Goal: Task Accomplishment & Management: Manage account settings

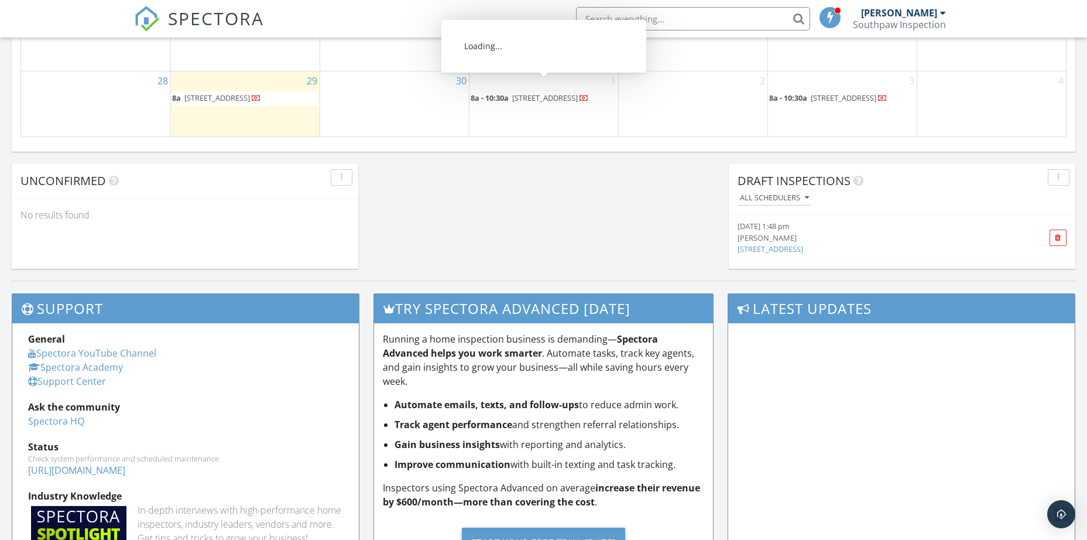
scroll to position [980, 0]
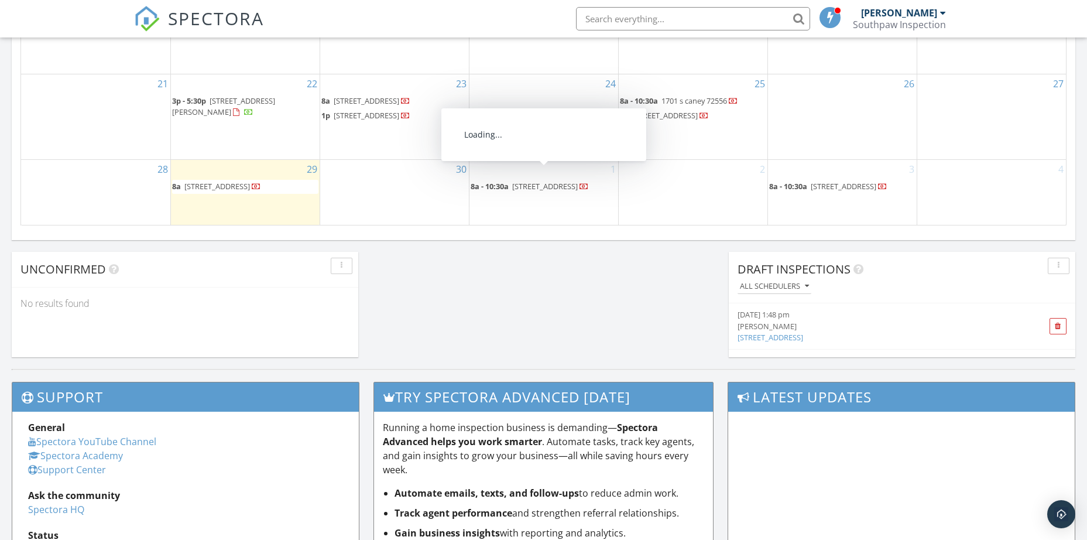
click at [567, 181] on span "493 Chinquapin Loop, Oxford 72565" at bounding box center [545, 186] width 66 height 11
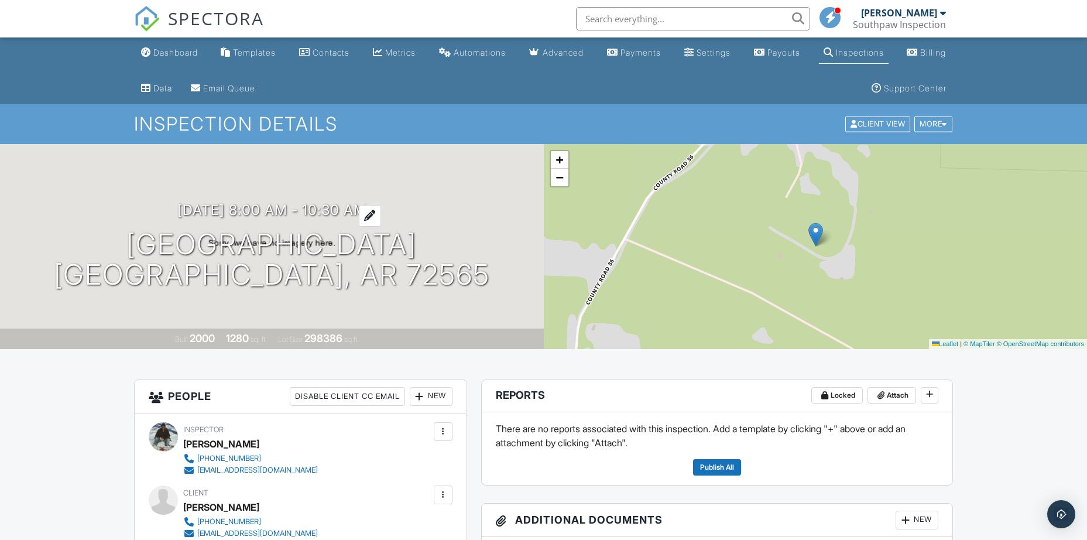
click at [379, 212] on div at bounding box center [370, 216] width 22 height 22
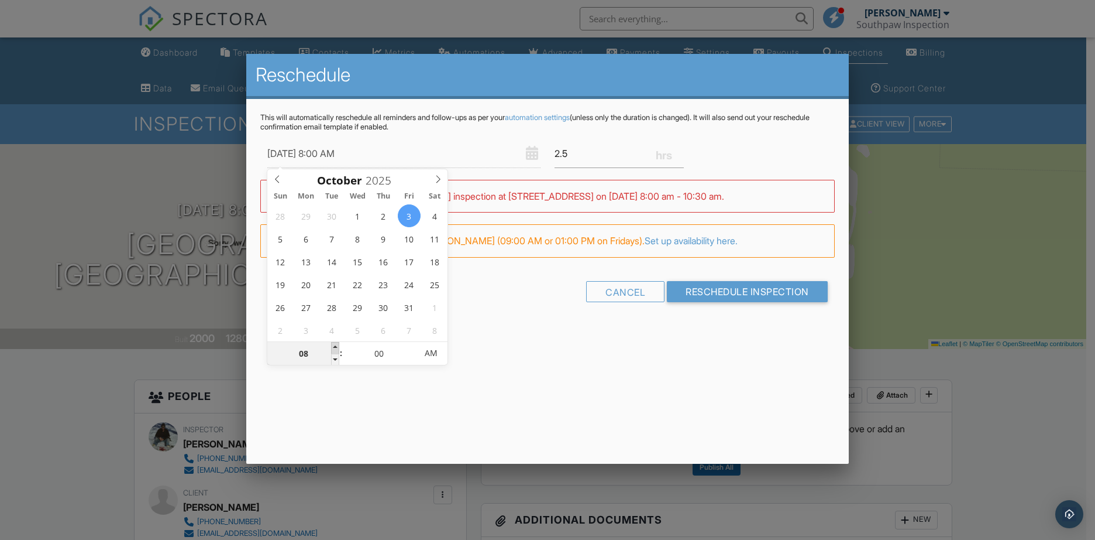
type input "10/03/2025 9:00 AM"
type input "09"
click at [336, 344] on span at bounding box center [335, 348] width 8 height 12
type input "10/03/2025 10:00 AM"
type input "10"
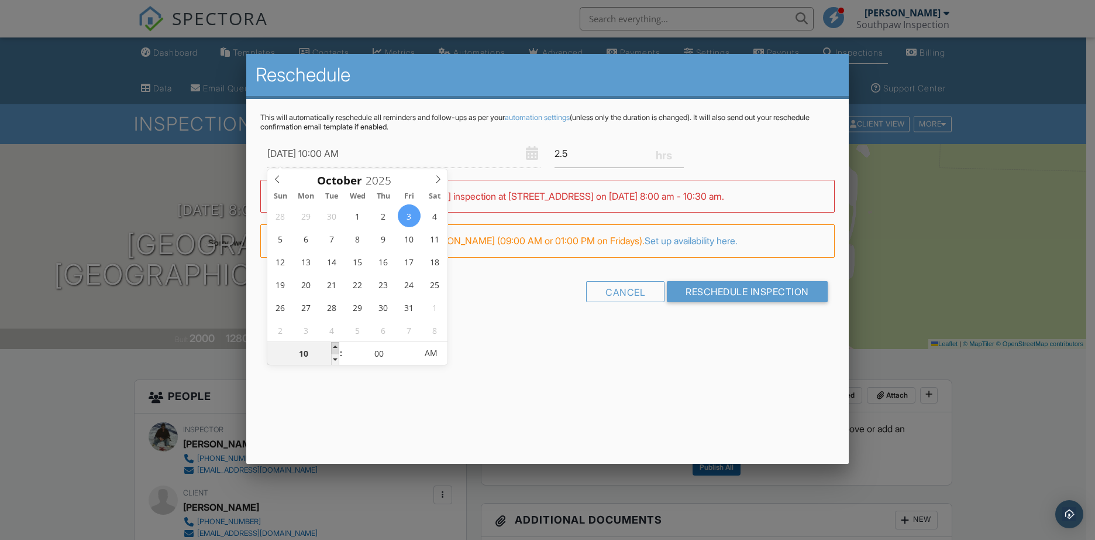
click at [336, 344] on span at bounding box center [335, 348] width 8 height 12
type input "10/03/2025 11:00 AM"
type input "11"
click at [336, 344] on span at bounding box center [335, 348] width 8 height 12
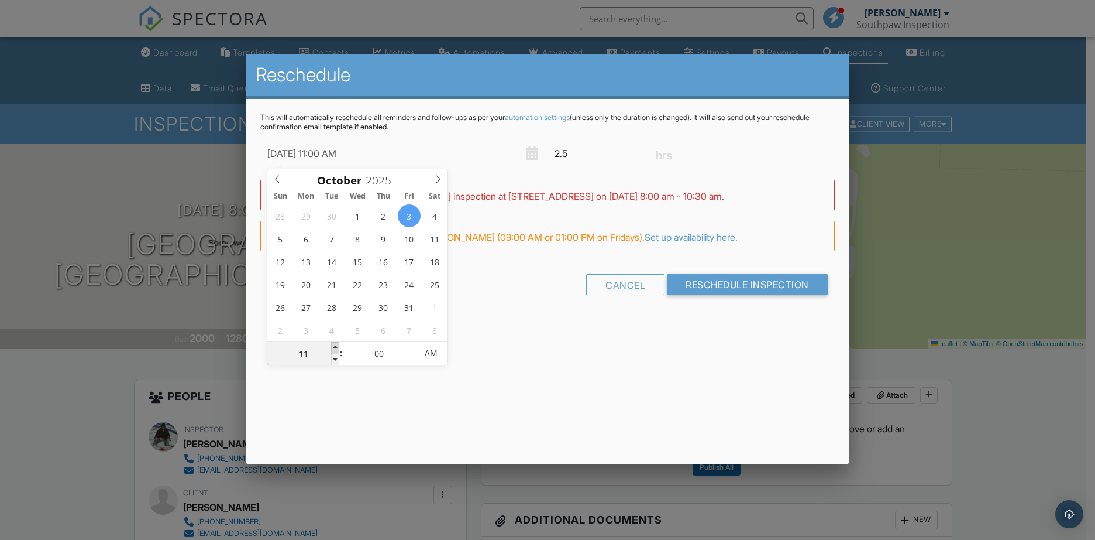
type input "10/03/2025 12:00 PM"
type input "12"
click at [335, 345] on span at bounding box center [335, 348] width 8 height 12
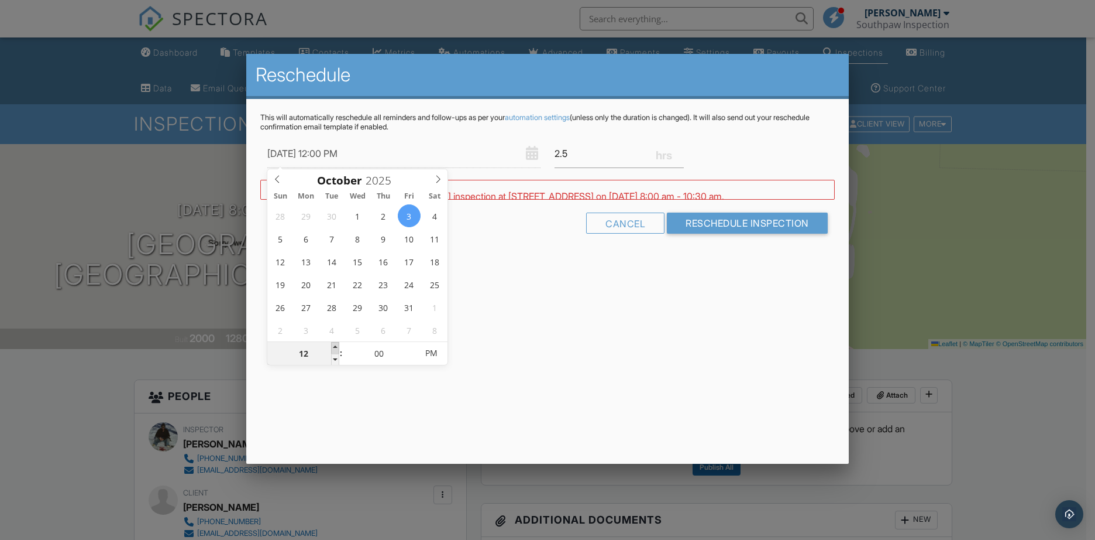
type input "10/03/2025 1:00 PM"
type input "01"
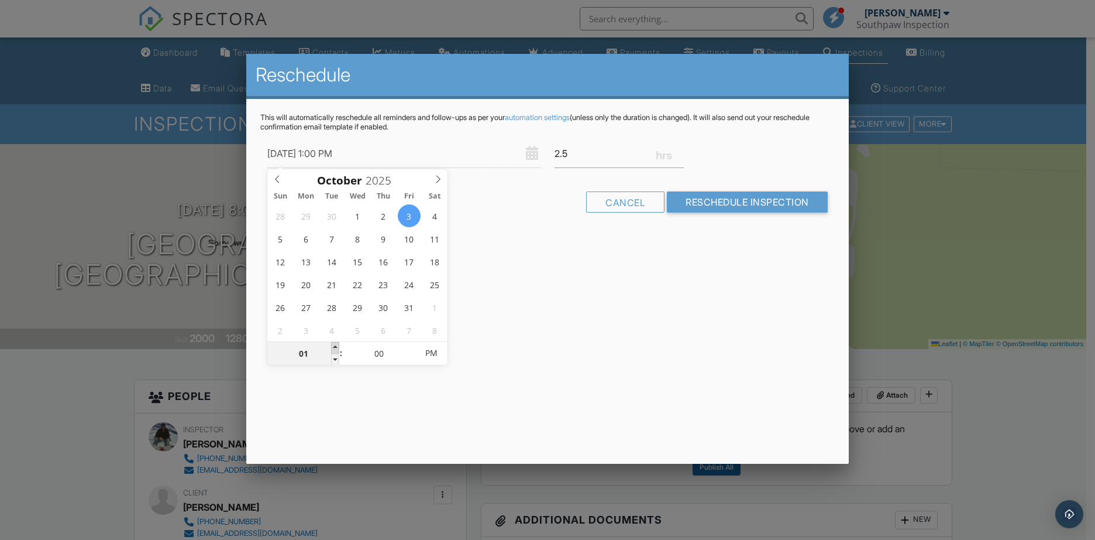
click at [335, 345] on span at bounding box center [335, 348] width 8 height 12
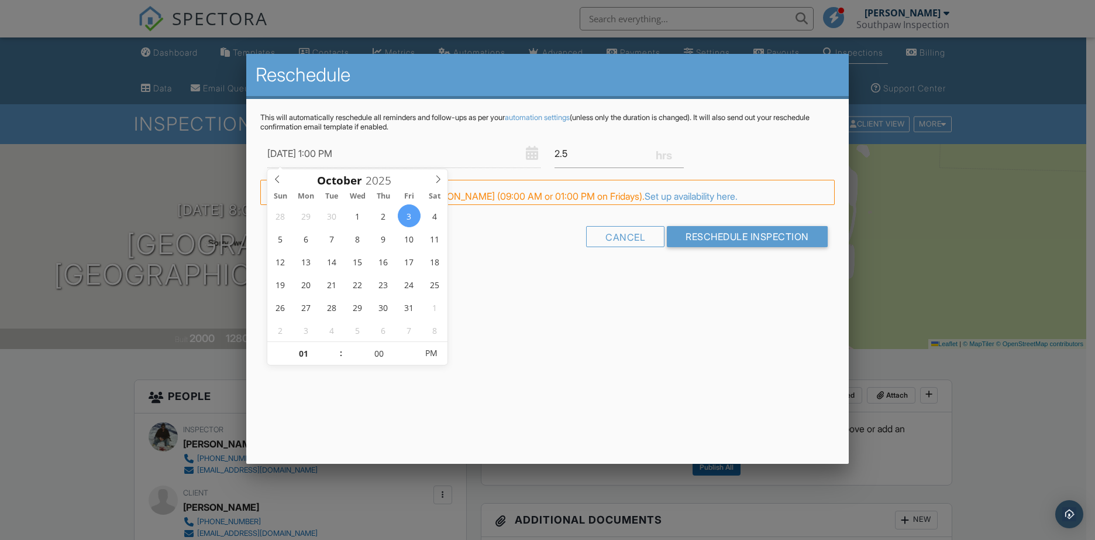
click at [621, 327] on div "Reschedule This will automatically reschedule all reminders and follow-ups as p…" at bounding box center [547, 259] width 603 height 410
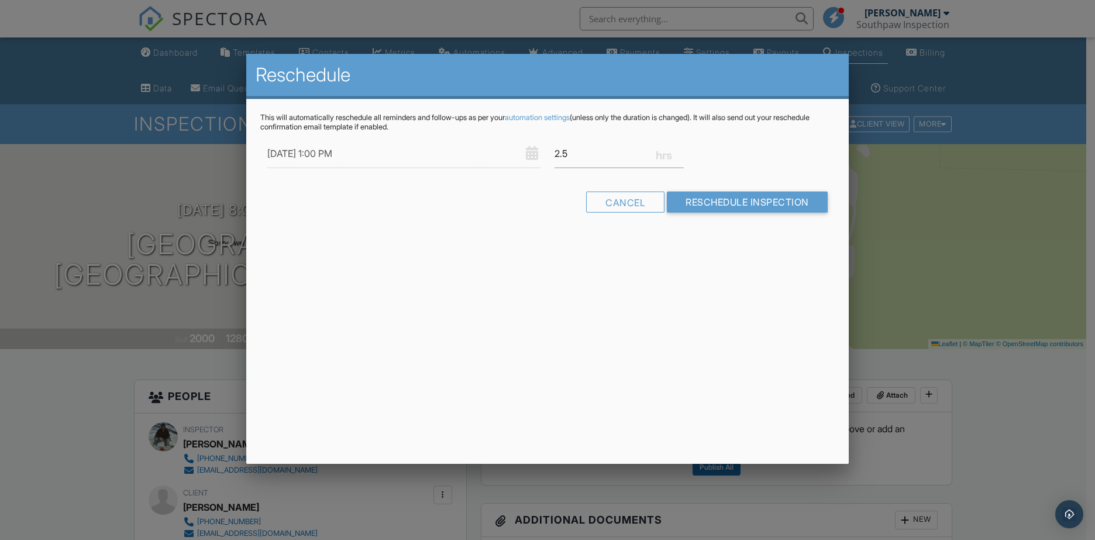
click at [760, 230] on div "This will automatically reschedule all reminders and follow-ups as per your aut…" at bounding box center [547, 173] width 603 height 148
click at [764, 206] on input "Reschedule Inspection" at bounding box center [747, 201] width 161 height 21
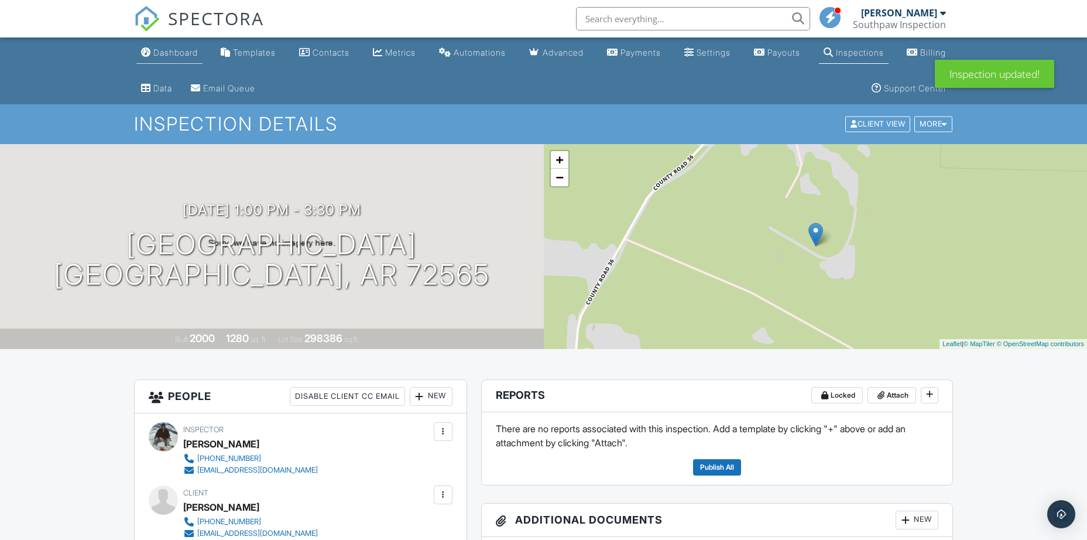
click at [164, 51] on div "Dashboard" at bounding box center [175, 52] width 44 height 10
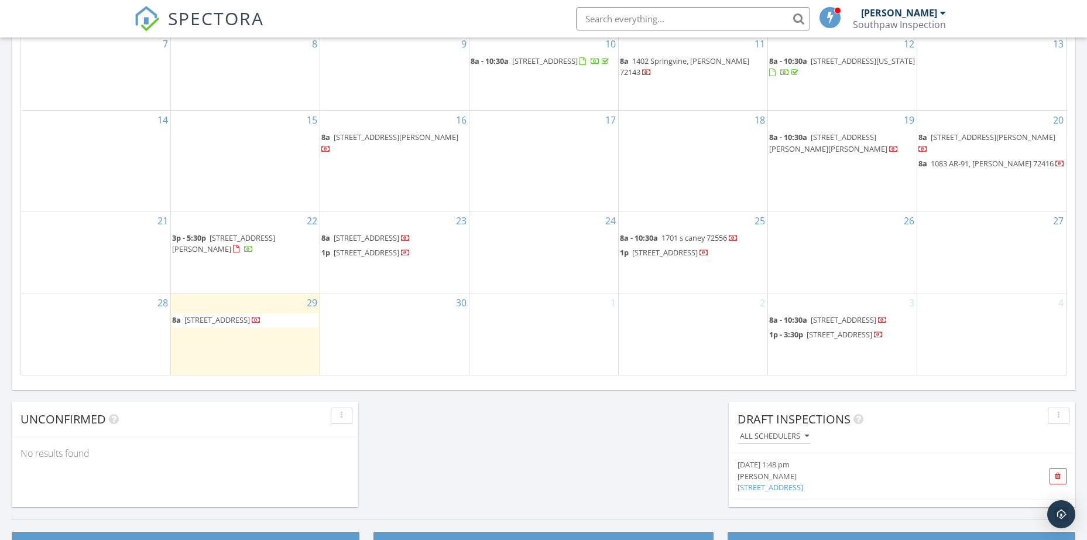
scroll to position [848, 0]
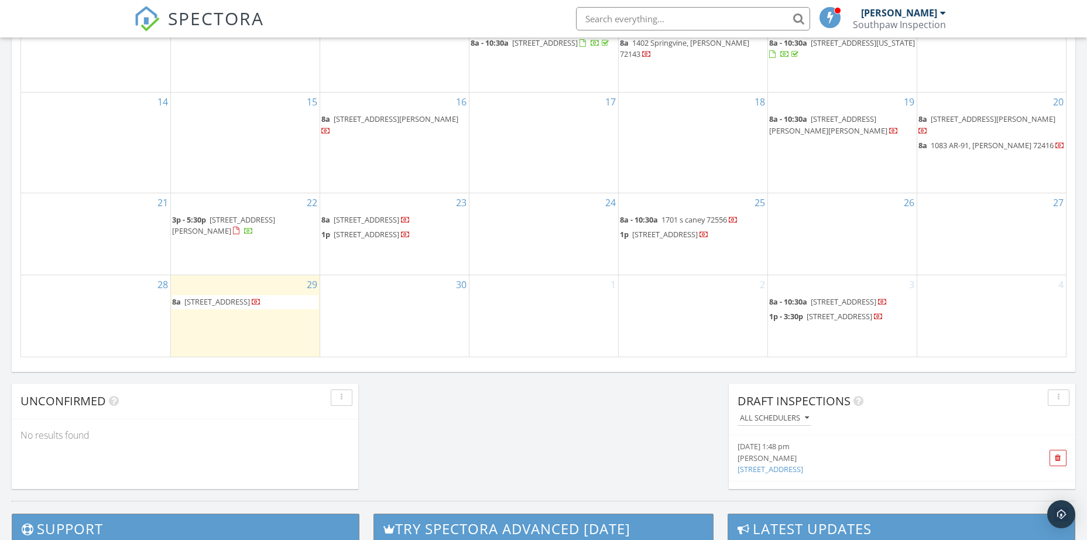
click at [534, 281] on div "1" at bounding box center [543, 315] width 149 height 81
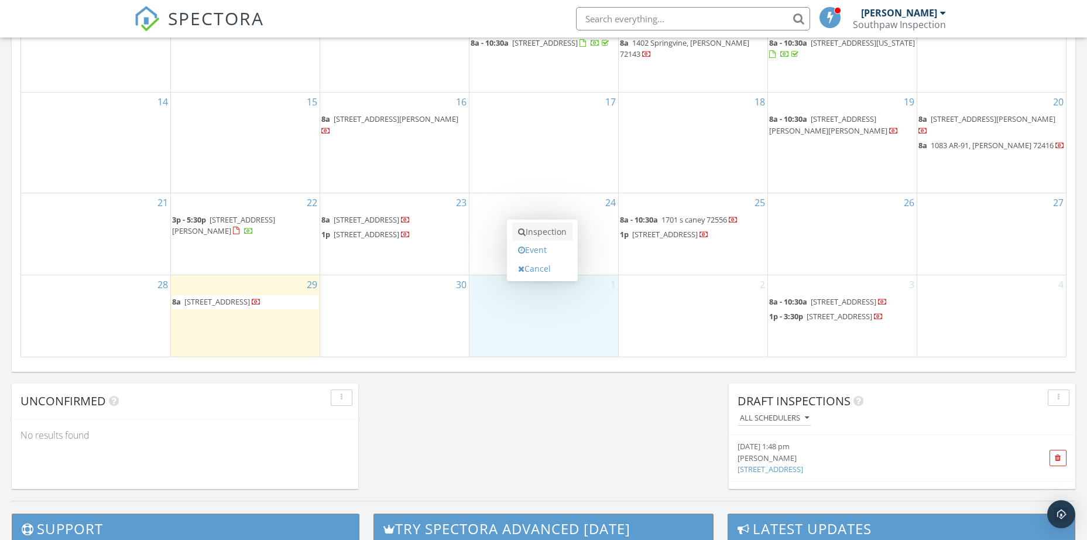
click at [537, 231] on link "Inspection" at bounding box center [542, 231] width 60 height 19
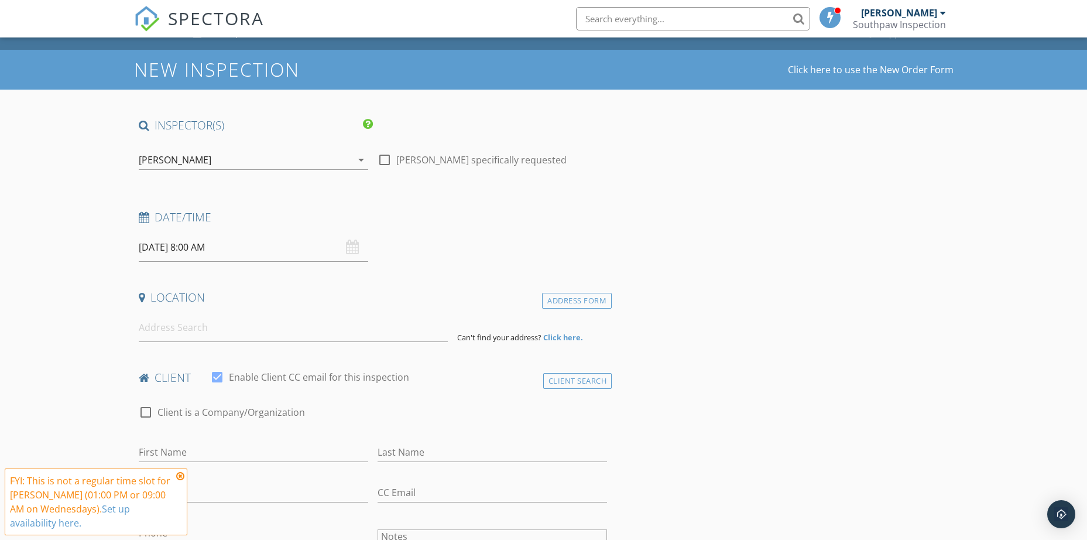
scroll to position [59, 0]
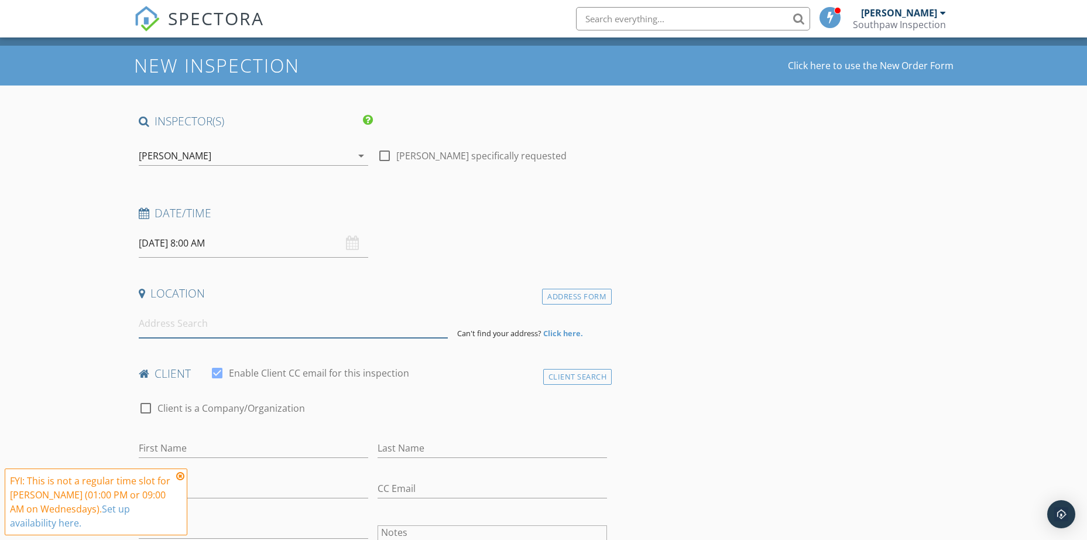
click at [302, 334] on input at bounding box center [293, 323] width 309 height 29
type input "710"
